Goal: Check status: Check status

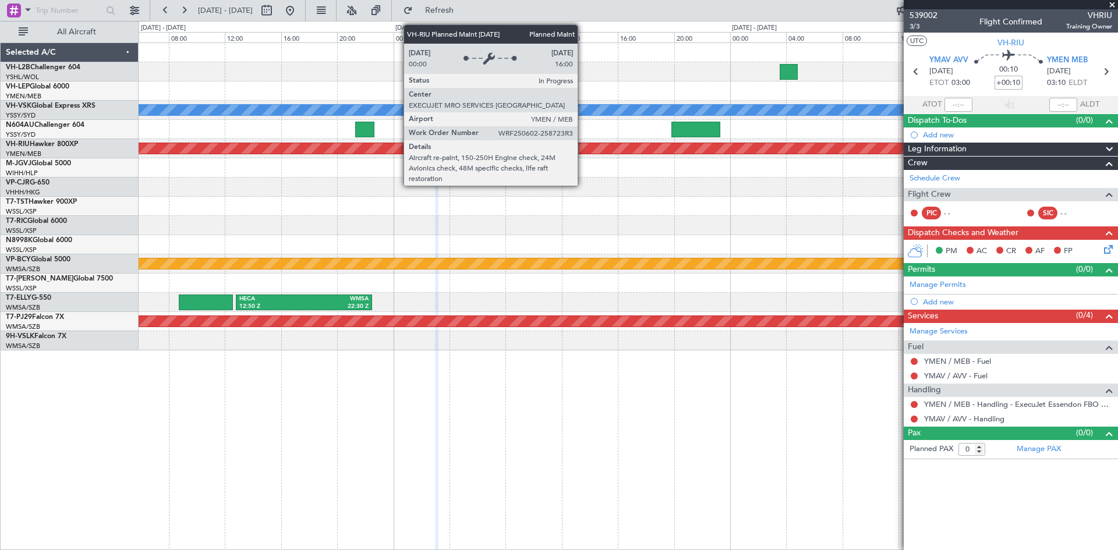
click at [583, 143] on div "Planned Maint [GEOGRAPHIC_DATA] ([GEOGRAPHIC_DATA])" at bounding box center [57, 149] width 1794 height 12
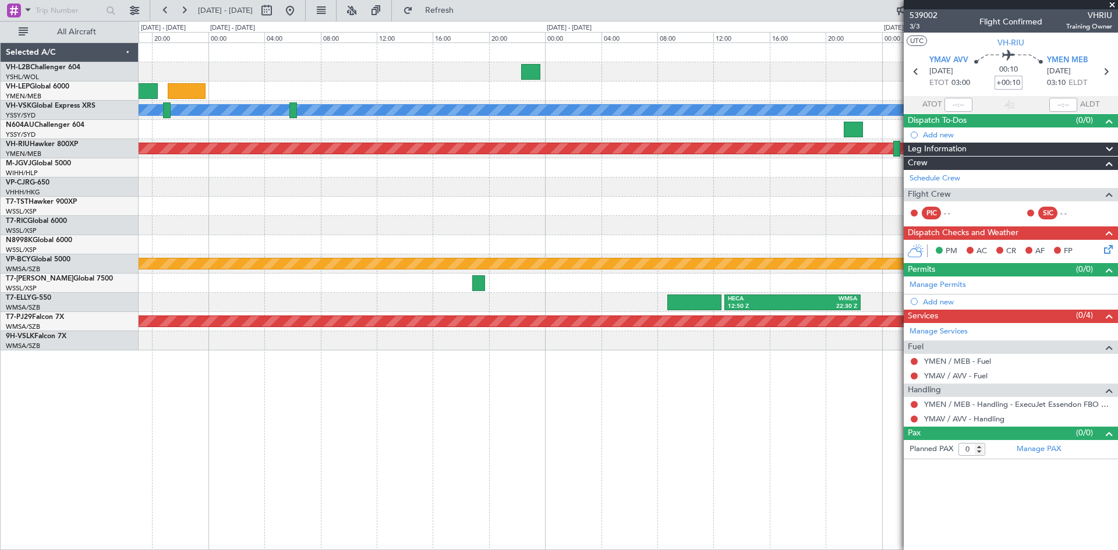
click at [843, 219] on div "[PERSON_NAME] Planned Maint [GEOGRAPHIC_DATA] ([GEOGRAPHIC_DATA]) Planned Maint…" at bounding box center [628, 196] width 978 height 307
click at [299, 13] on button at bounding box center [290, 10] width 19 height 19
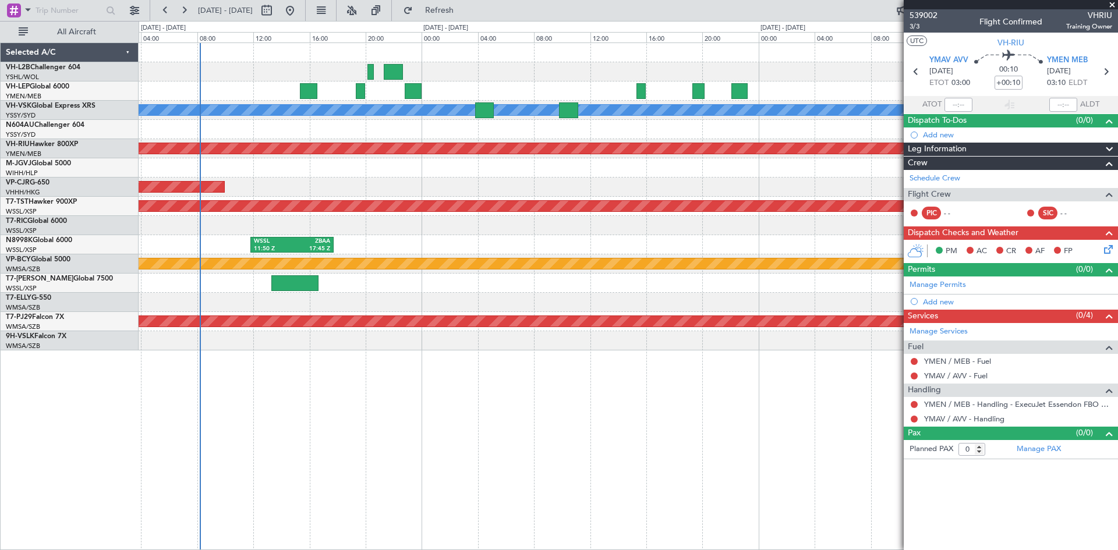
click at [494, 238] on div "WSSL 11:50 Z ZBAA 17:45 Z" at bounding box center [628, 244] width 978 height 19
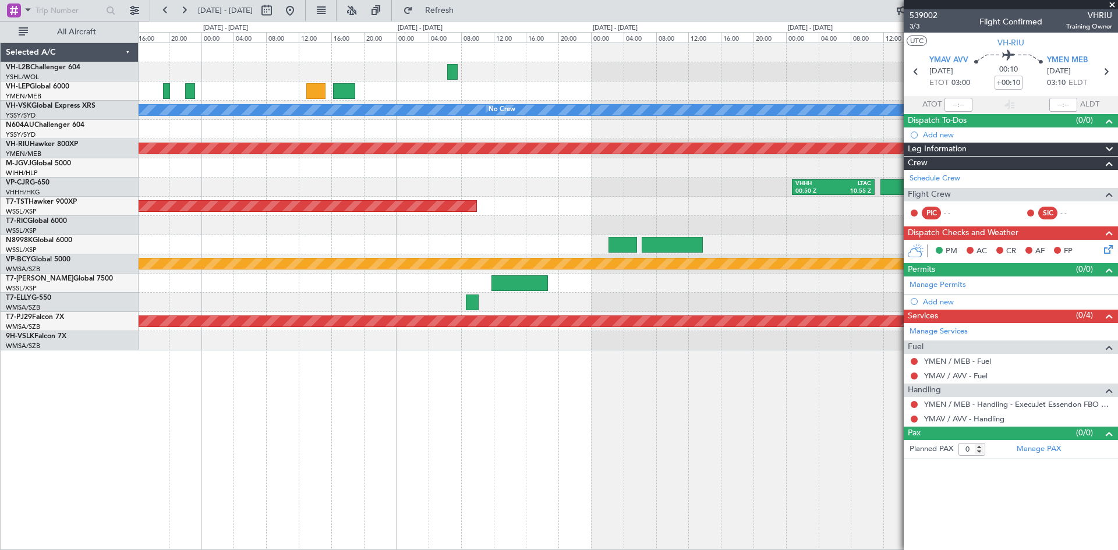
click at [305, 191] on div "VHHH 00:50 Z LTAC 10:55 Z" at bounding box center [628, 187] width 978 height 19
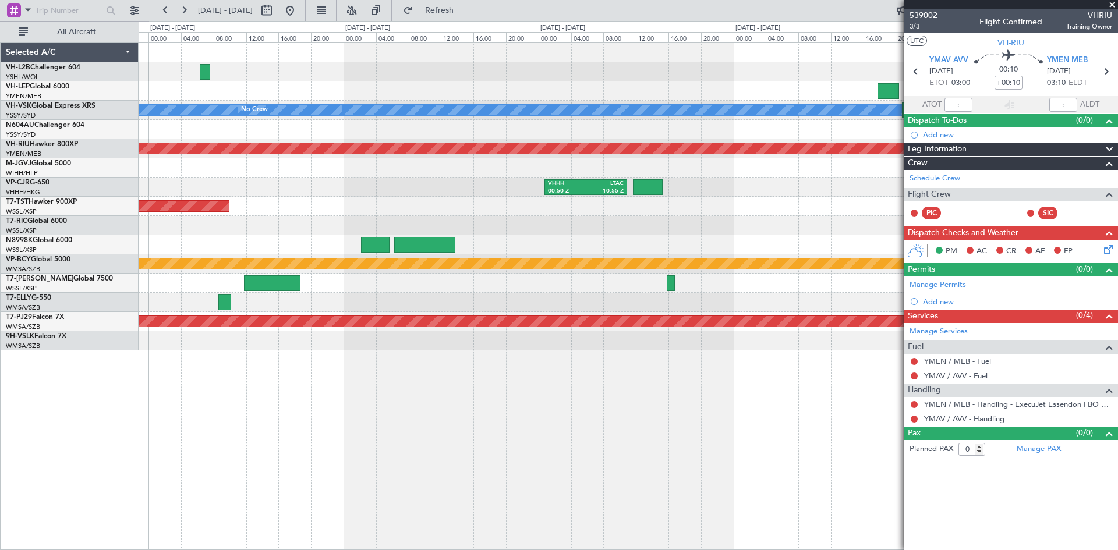
click at [460, 204] on div "Planned Maint [GEOGRAPHIC_DATA] (Seletar)" at bounding box center [628, 206] width 978 height 19
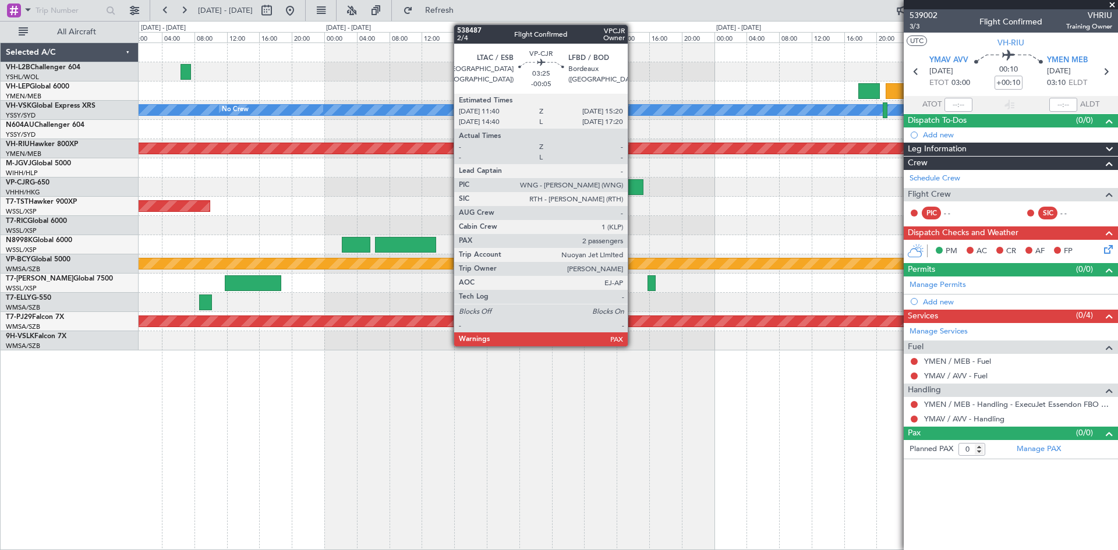
click at [633, 194] on div at bounding box center [629, 187] width 30 height 16
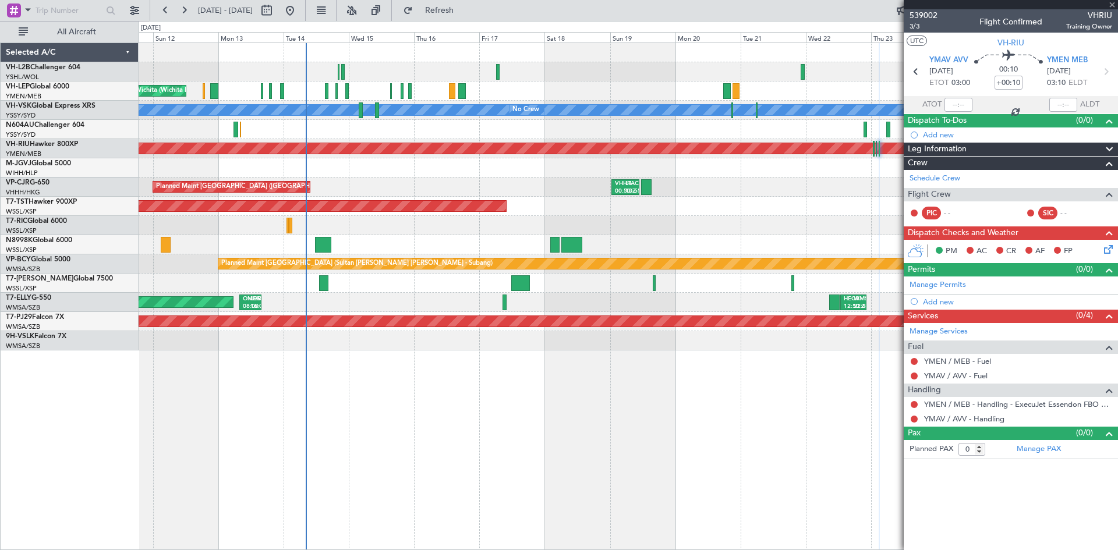
type input "-00:05"
type input "4"
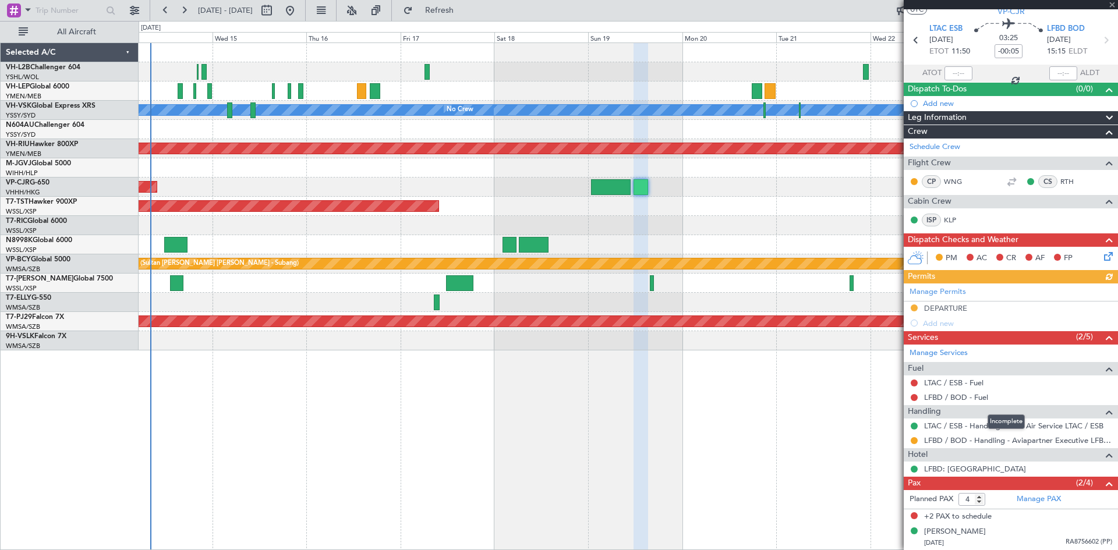
scroll to position [58, 0]
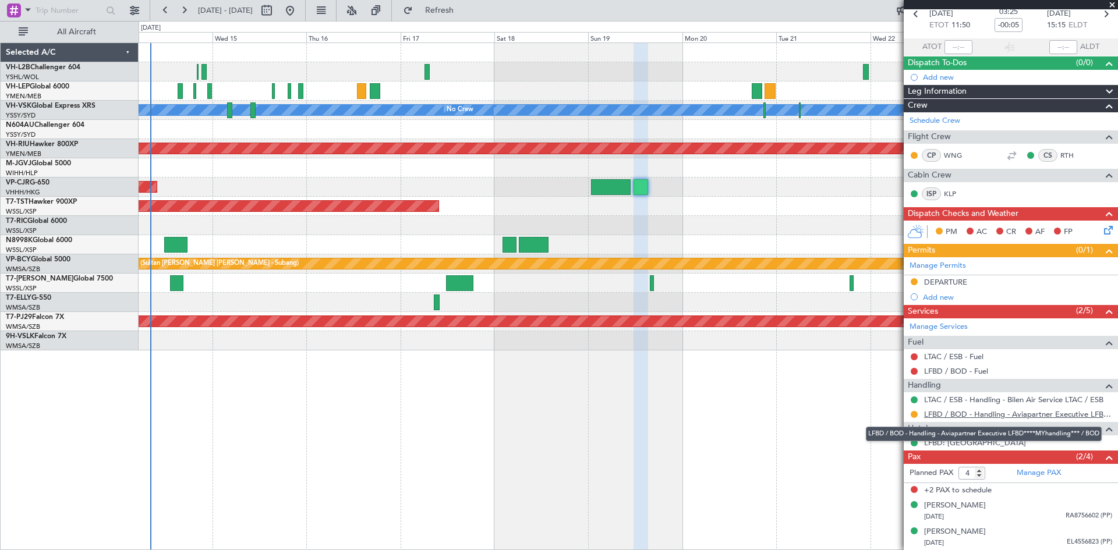
click at [893, 414] on link "LFBD / BOD - Handling - Aviapartner Executive LFBD****MYhandling*** / BOD" at bounding box center [1018, 414] width 188 height 10
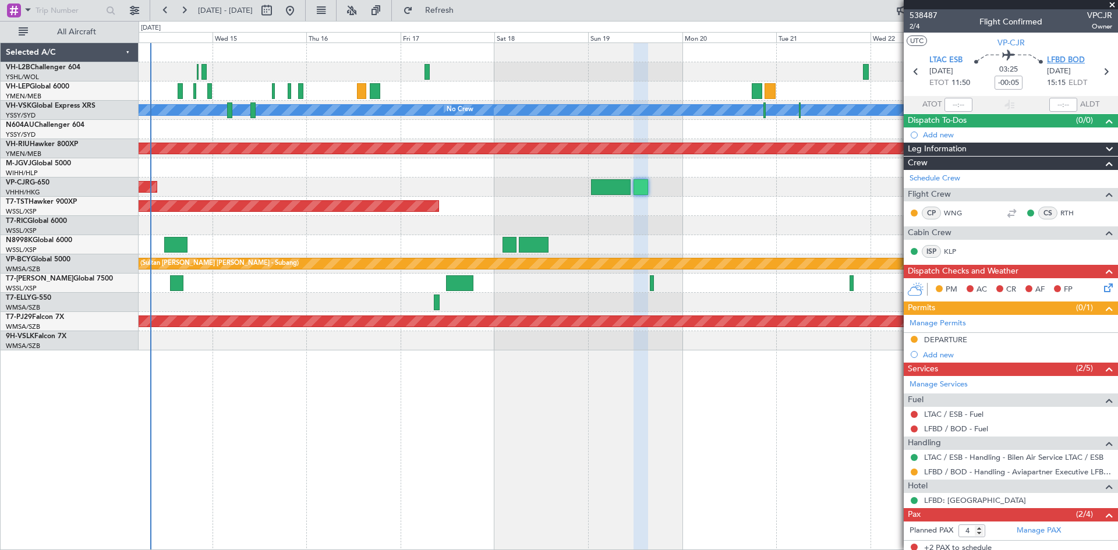
click at [893, 62] on span "LFBD BOD" at bounding box center [1066, 61] width 38 height 12
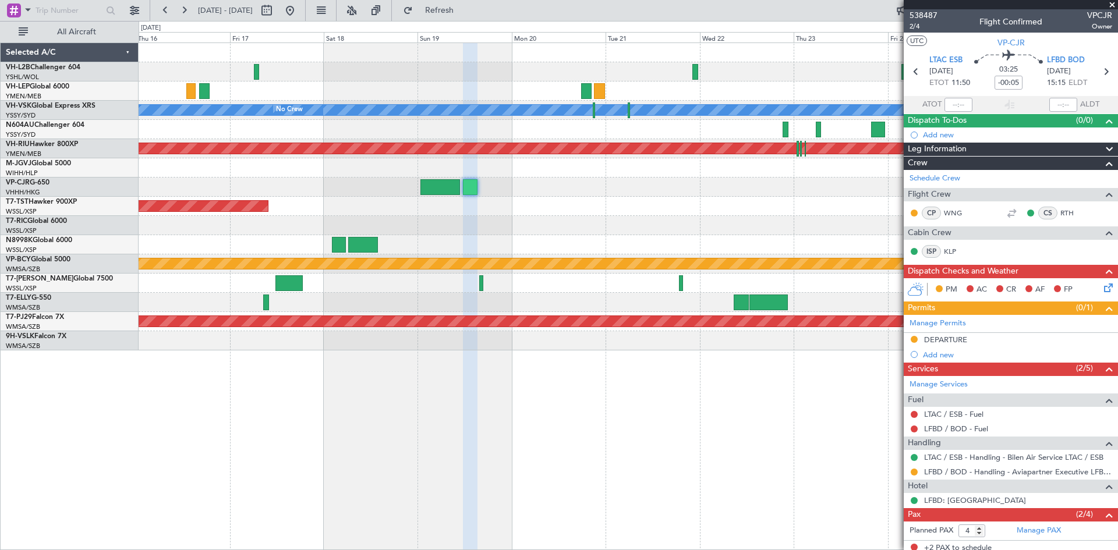
click at [554, 210] on div "Planned Maint [GEOGRAPHIC_DATA] (Seletar)" at bounding box center [628, 206] width 978 height 19
